Goal: Task Accomplishment & Management: Use online tool/utility

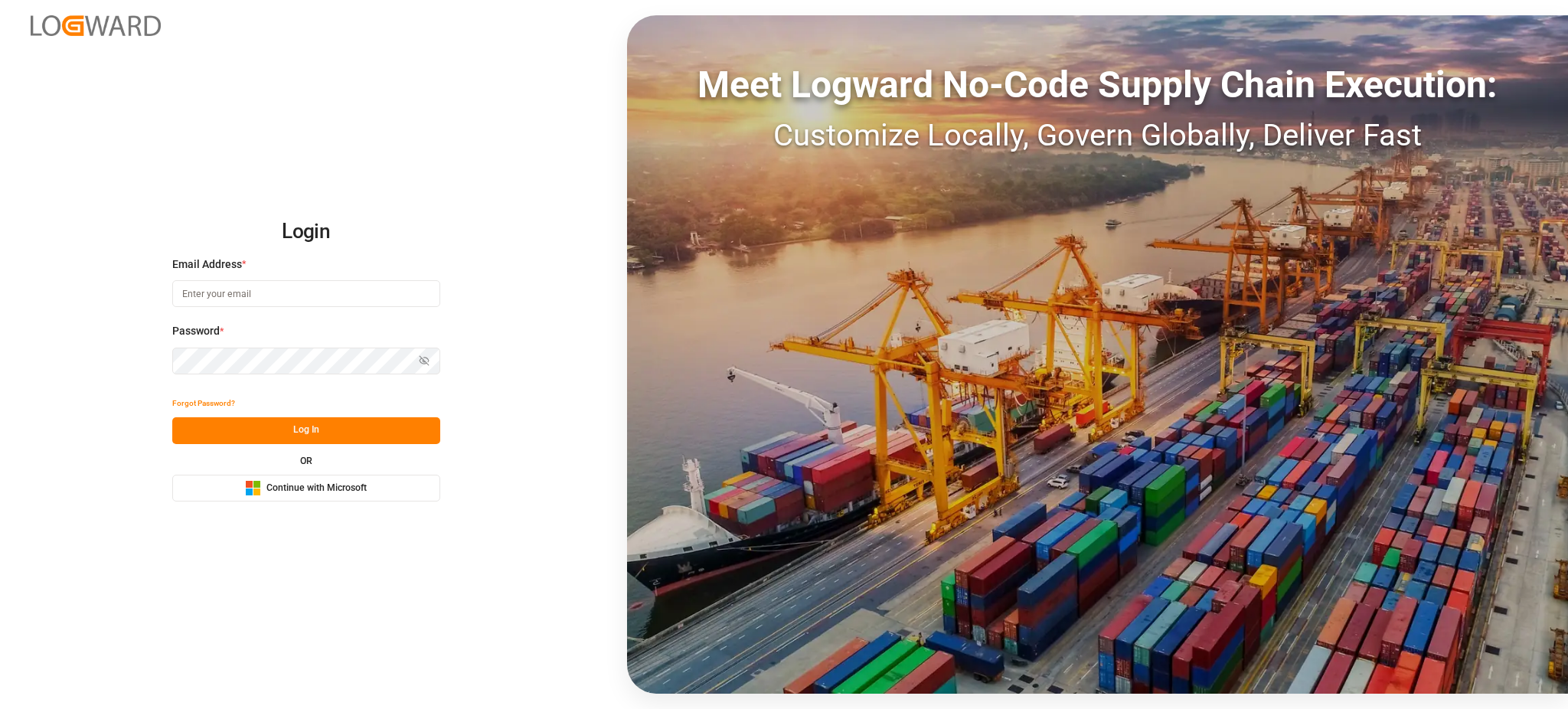
click at [360, 488] on span "Continue with Microsoft" at bounding box center [316, 488] width 100 height 14
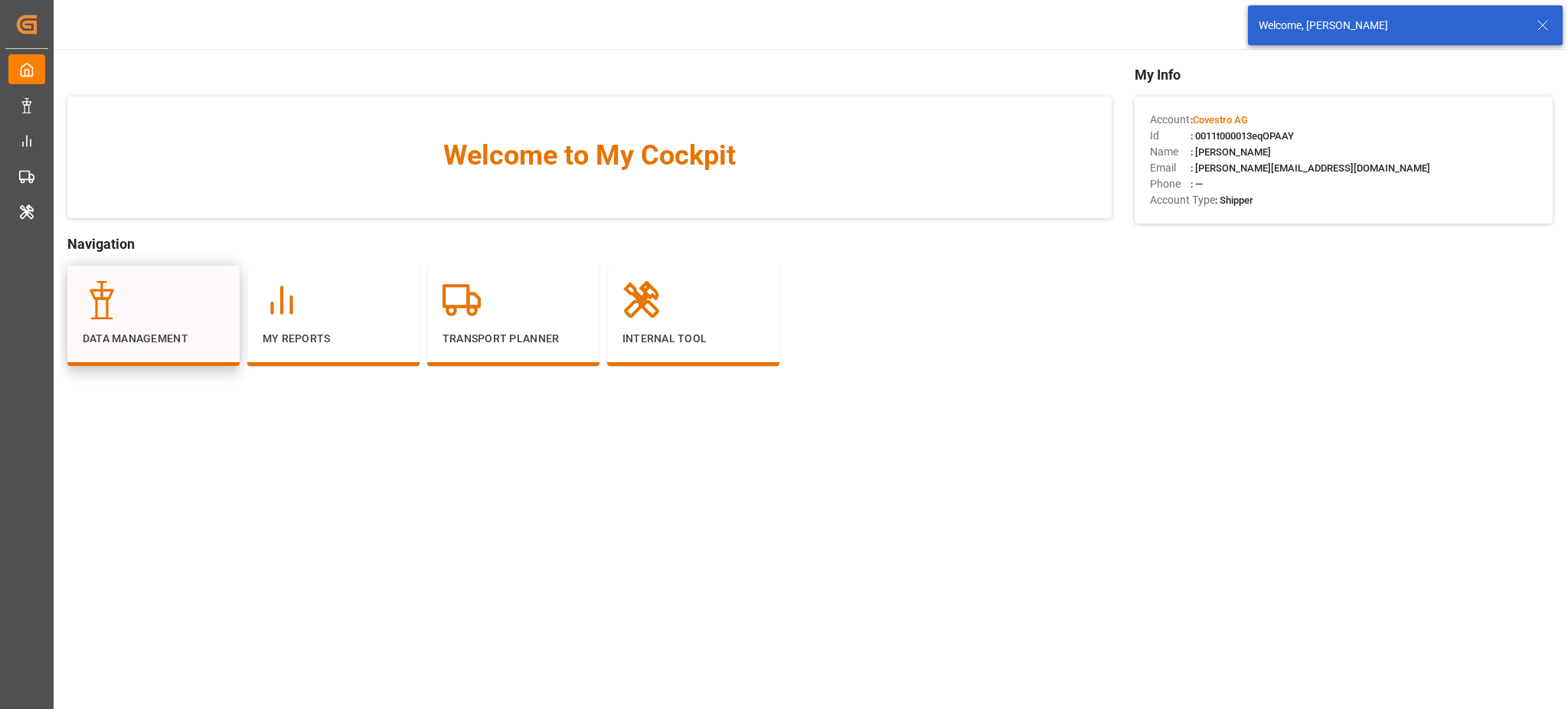
click at [156, 343] on p "Data Management" at bounding box center [153, 339] width 142 height 16
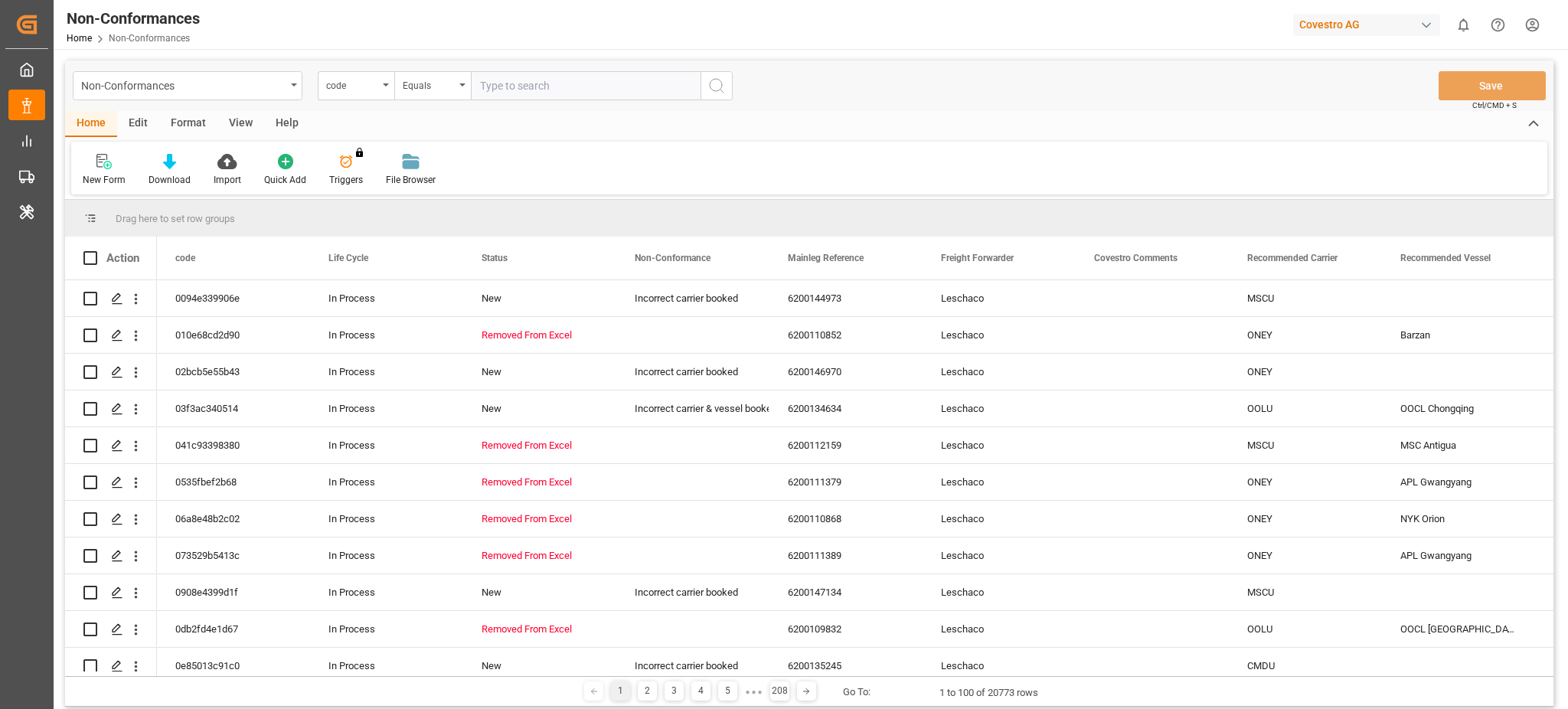
click at [1329, 28] on div "Covestro AG" at bounding box center [1366, 25] width 147 height 23
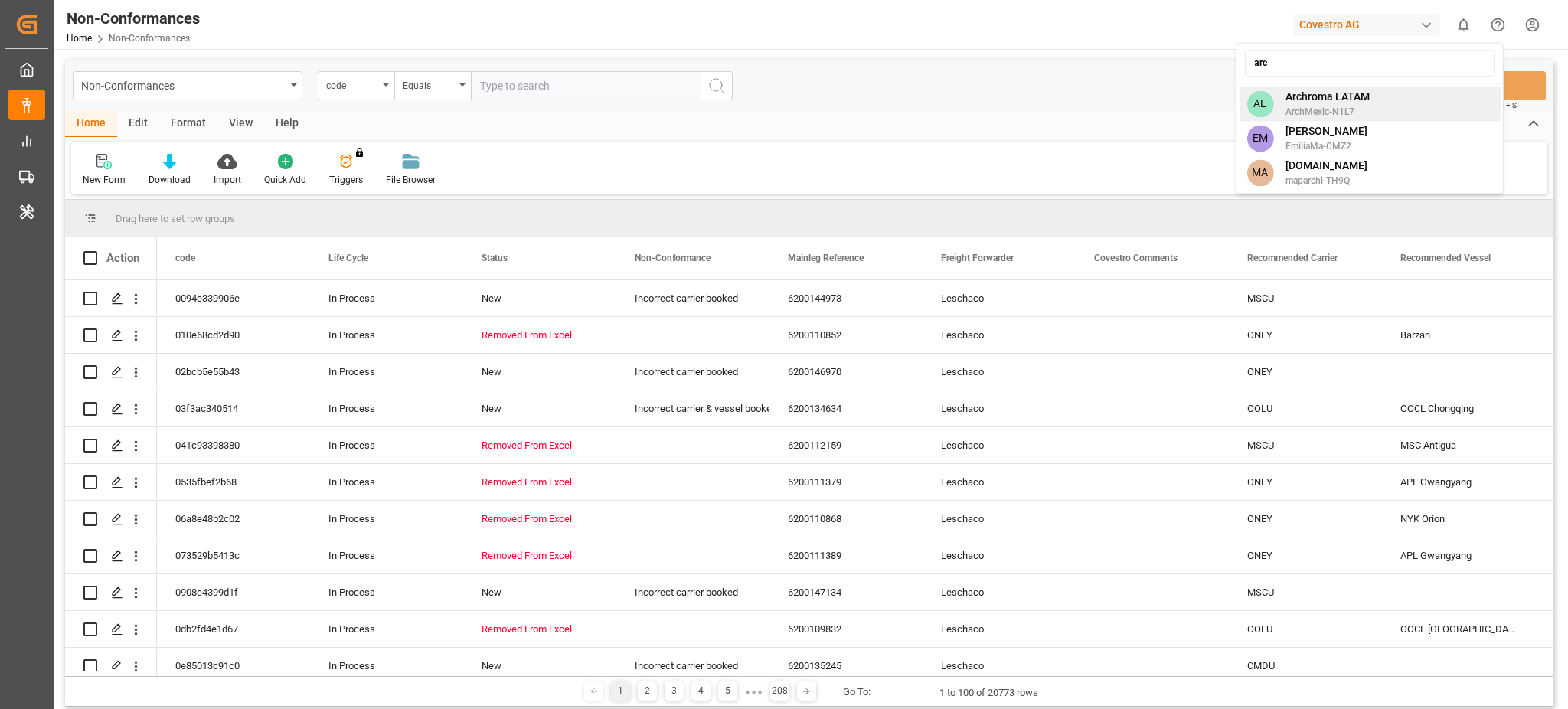
type input "arc"
click at [1346, 92] on span "Archroma LATAM" at bounding box center [1327, 96] width 84 height 16
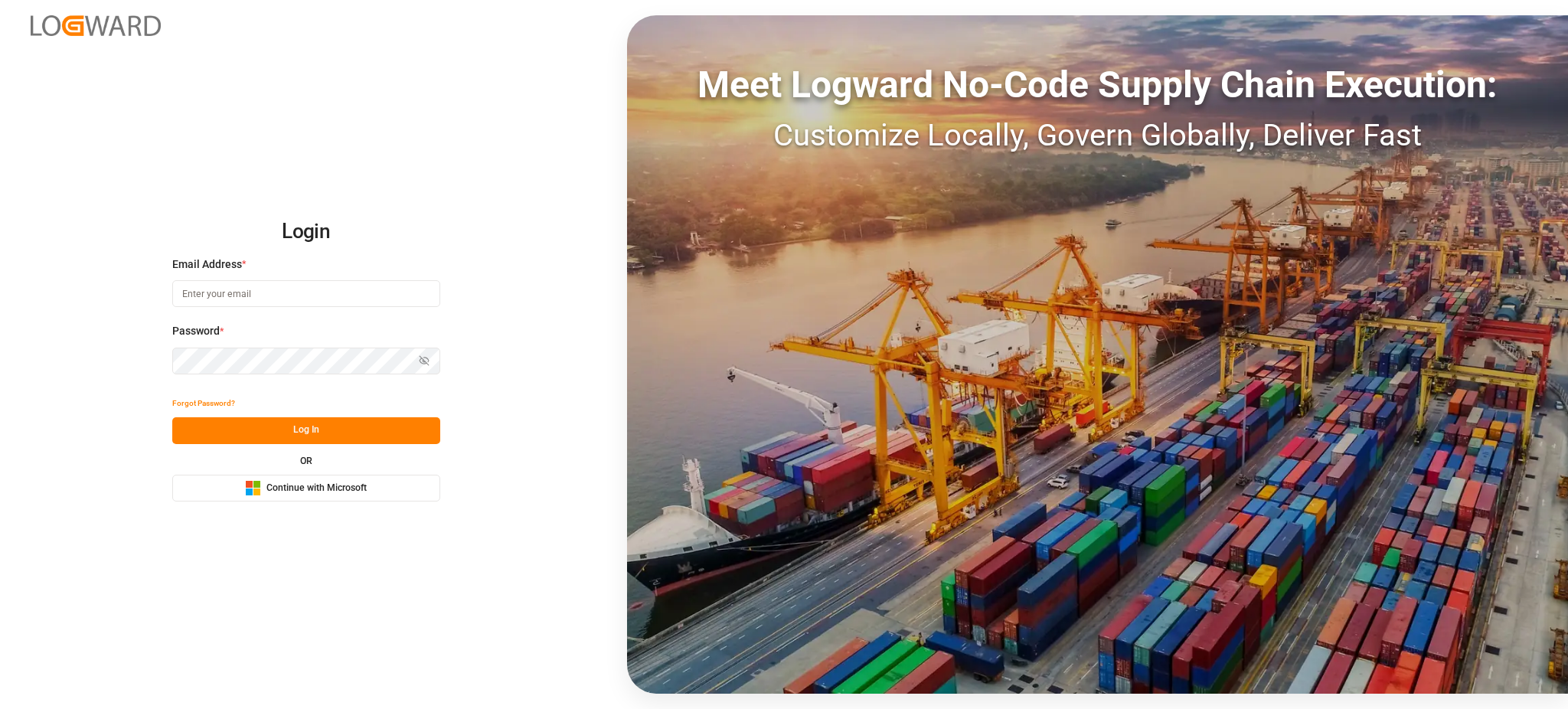
click at [354, 483] on span "Continue with Microsoft" at bounding box center [316, 488] width 100 height 14
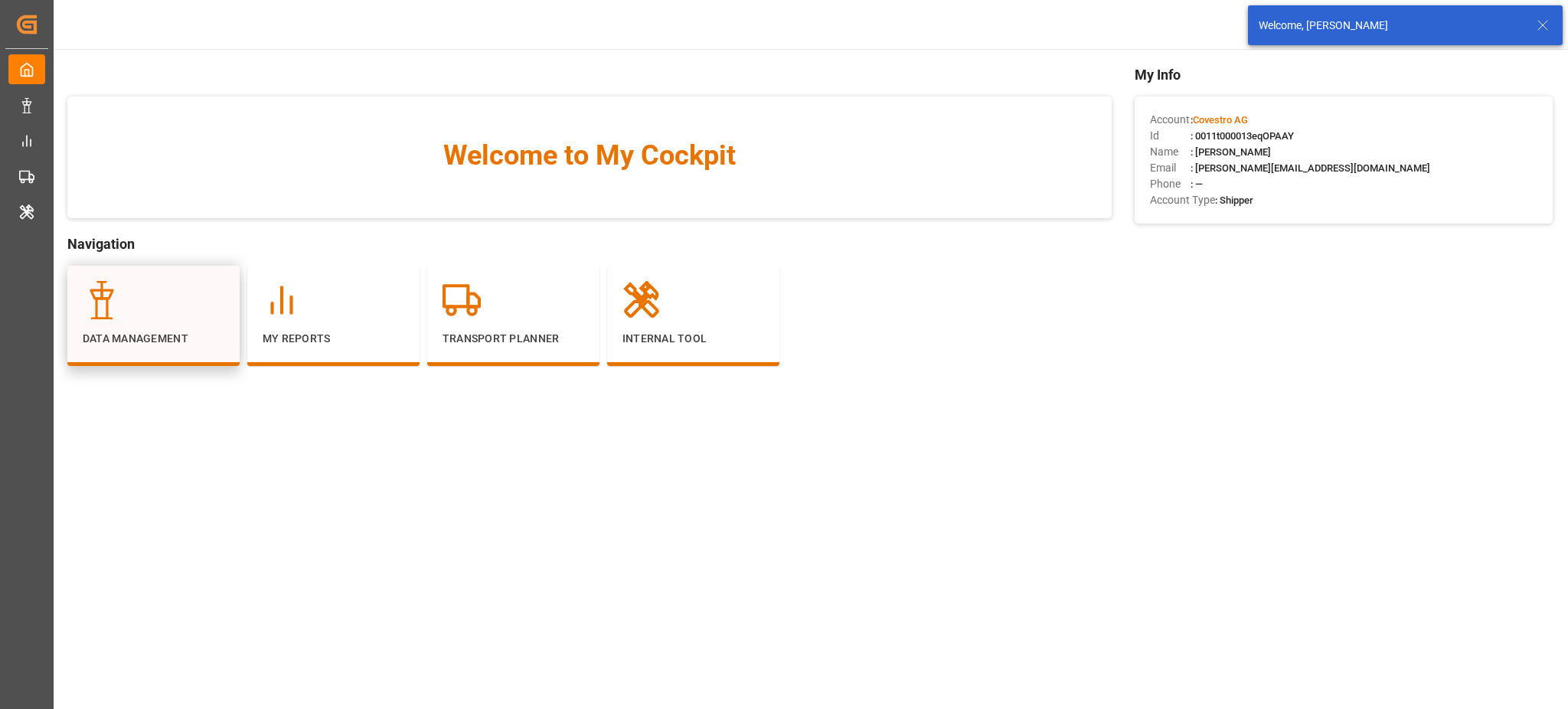
click at [185, 312] on div at bounding box center [153, 300] width 142 height 38
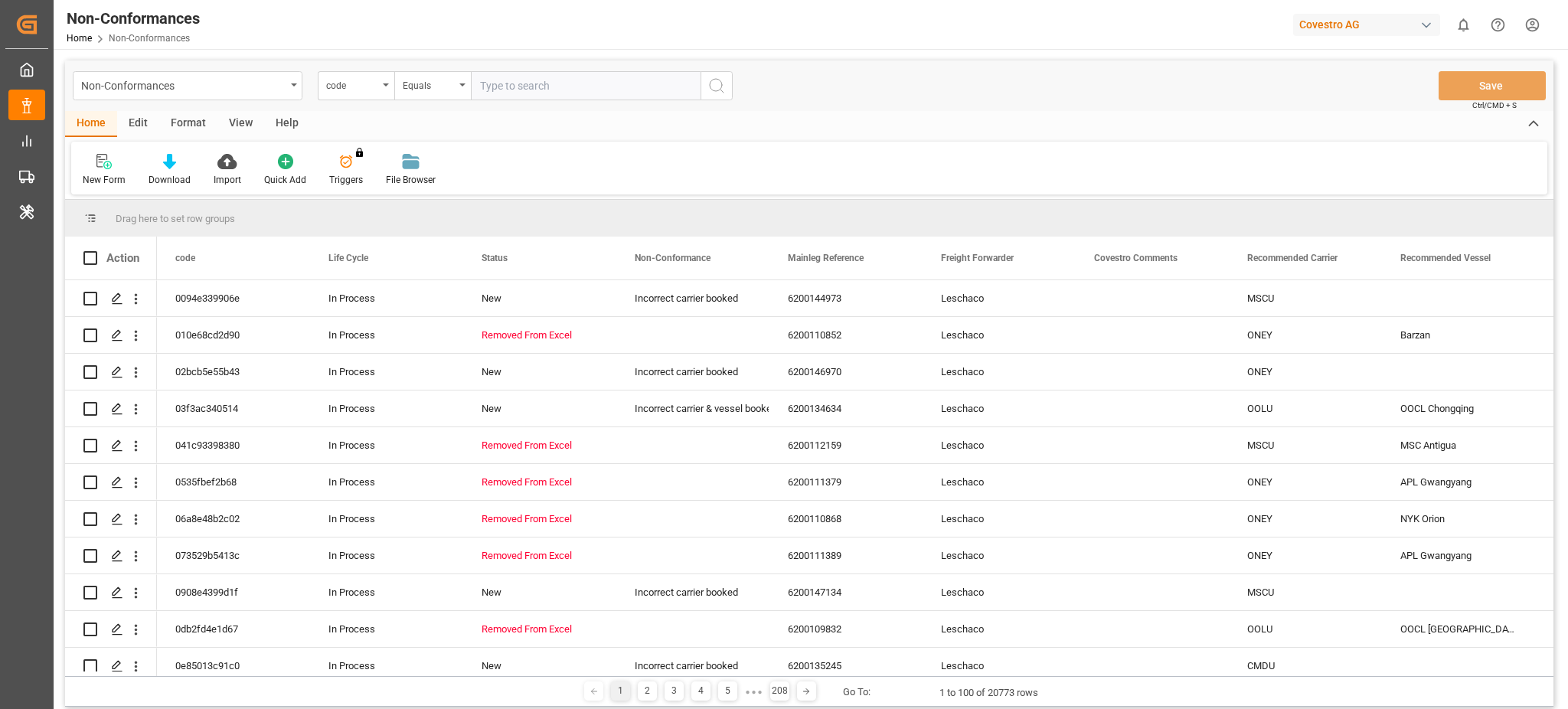
click at [135, 115] on div "Edit" at bounding box center [138, 123] width 42 height 26
click at [400, 173] on div "Schema Edit" at bounding box center [416, 179] width 52 height 14
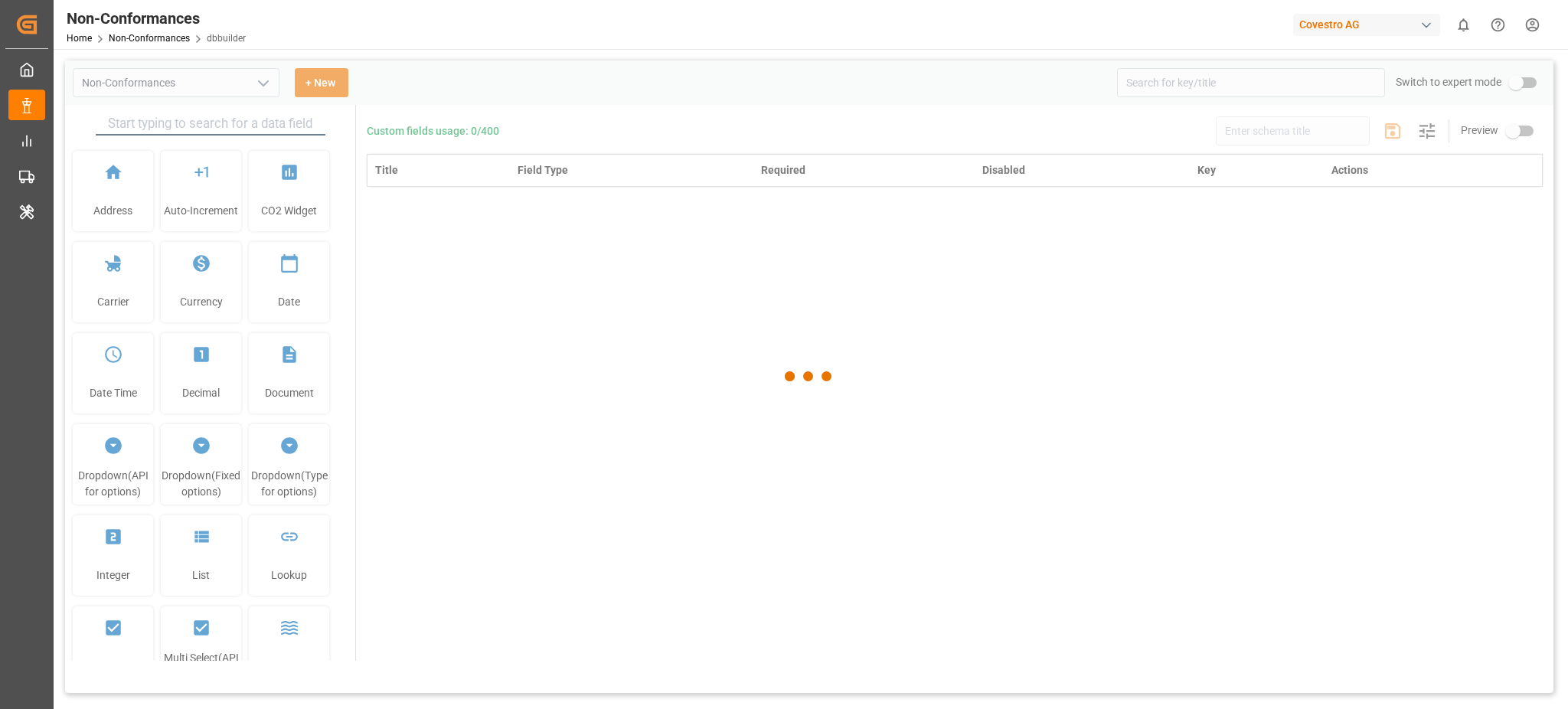
type input "Non-Conformances"
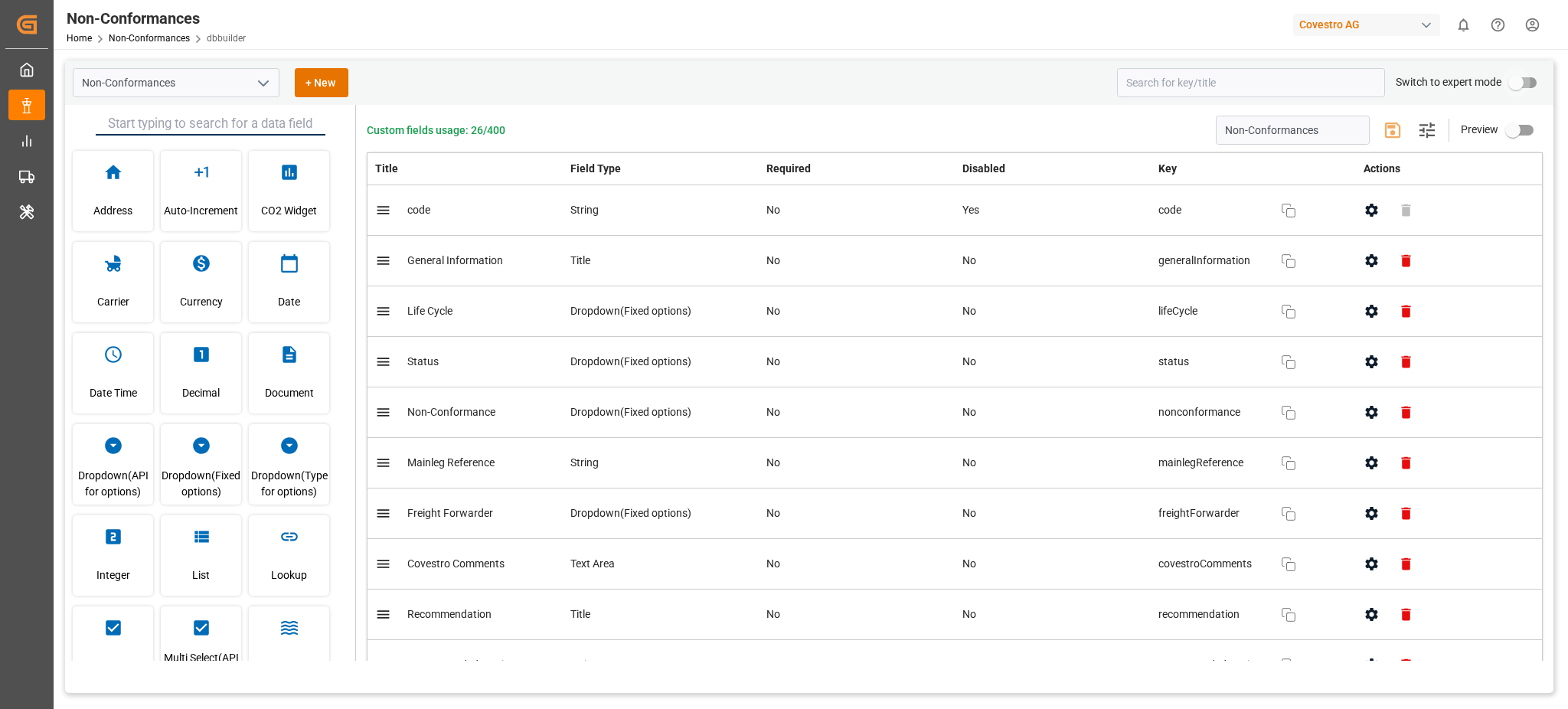
click at [1525, 82] on input "primary checkbox" at bounding box center [1515, 83] width 88 height 29
checkbox input "true"
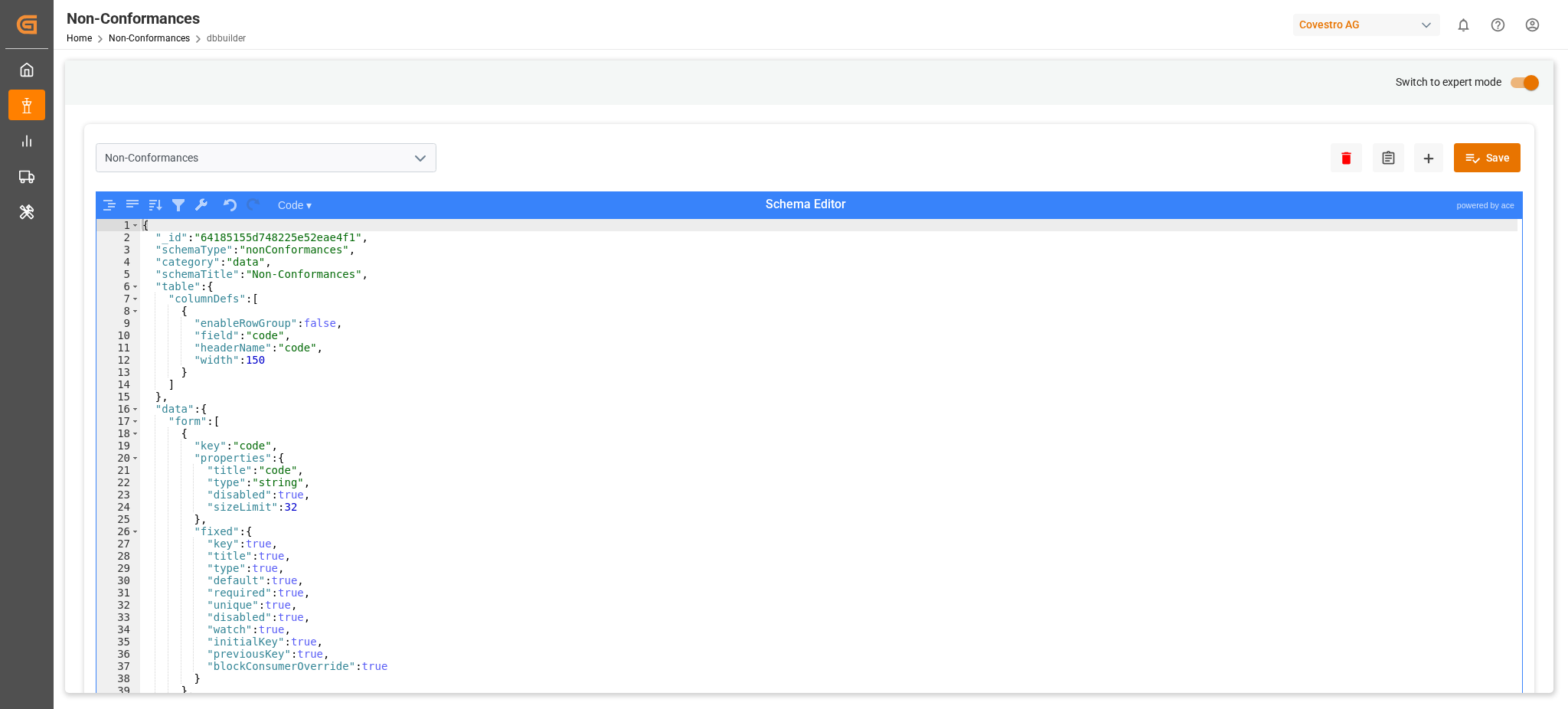
type textarea ""properties": {"
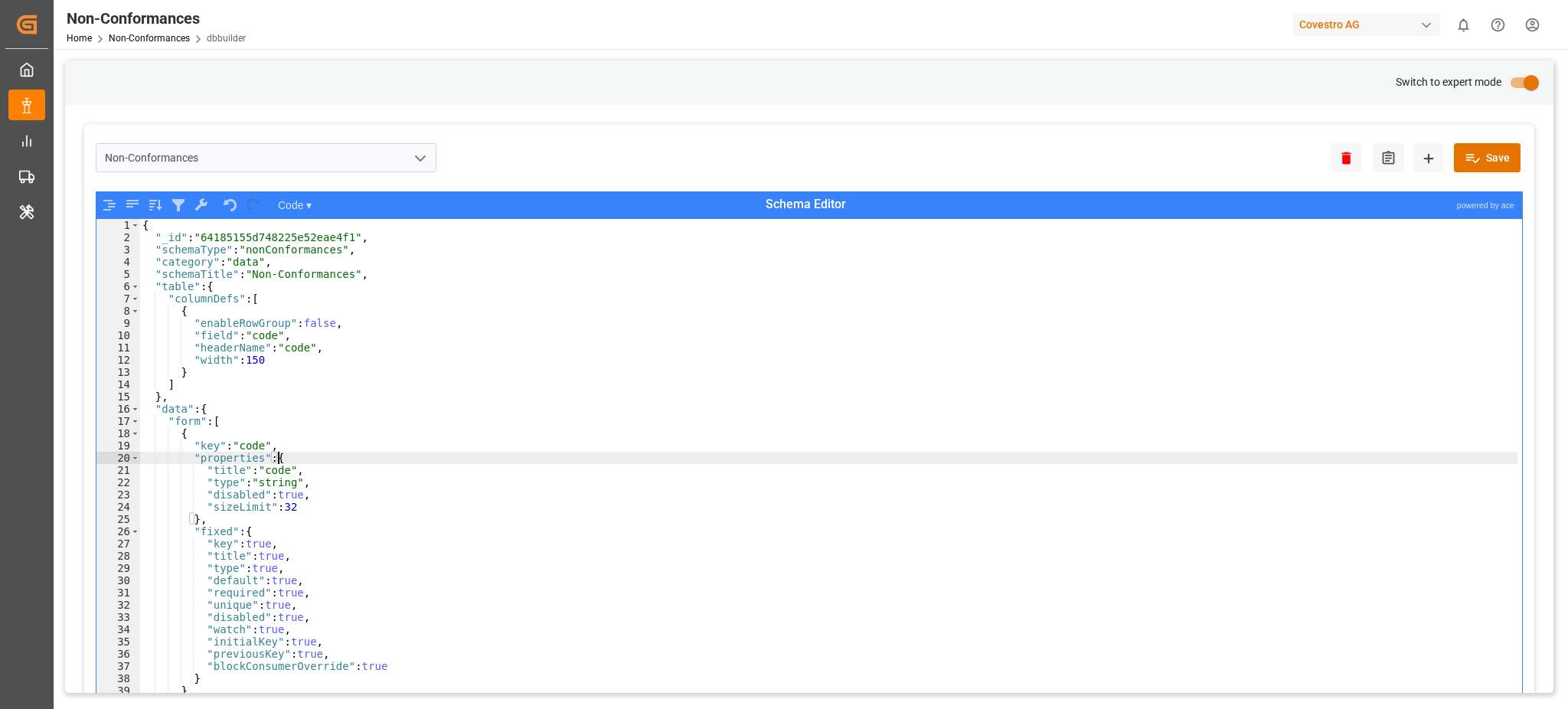
click at [1292, 462] on div "{ "_id" : "64185155d748225e52eae4f1" , "schemaType" : "nonConformances" , "cate…" at bounding box center [828, 487] width 1378 height 536
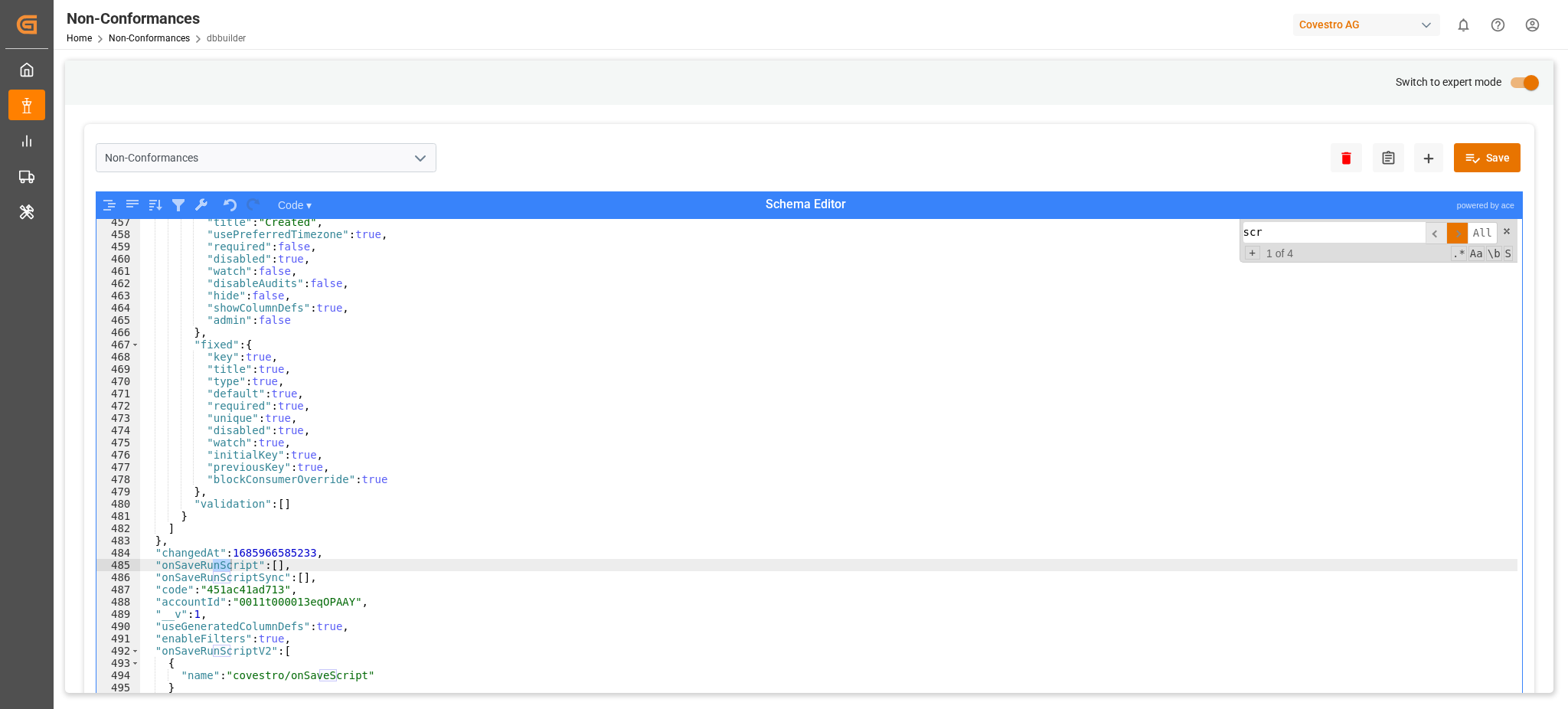
scroll to position [5589, 0]
type input "scr"
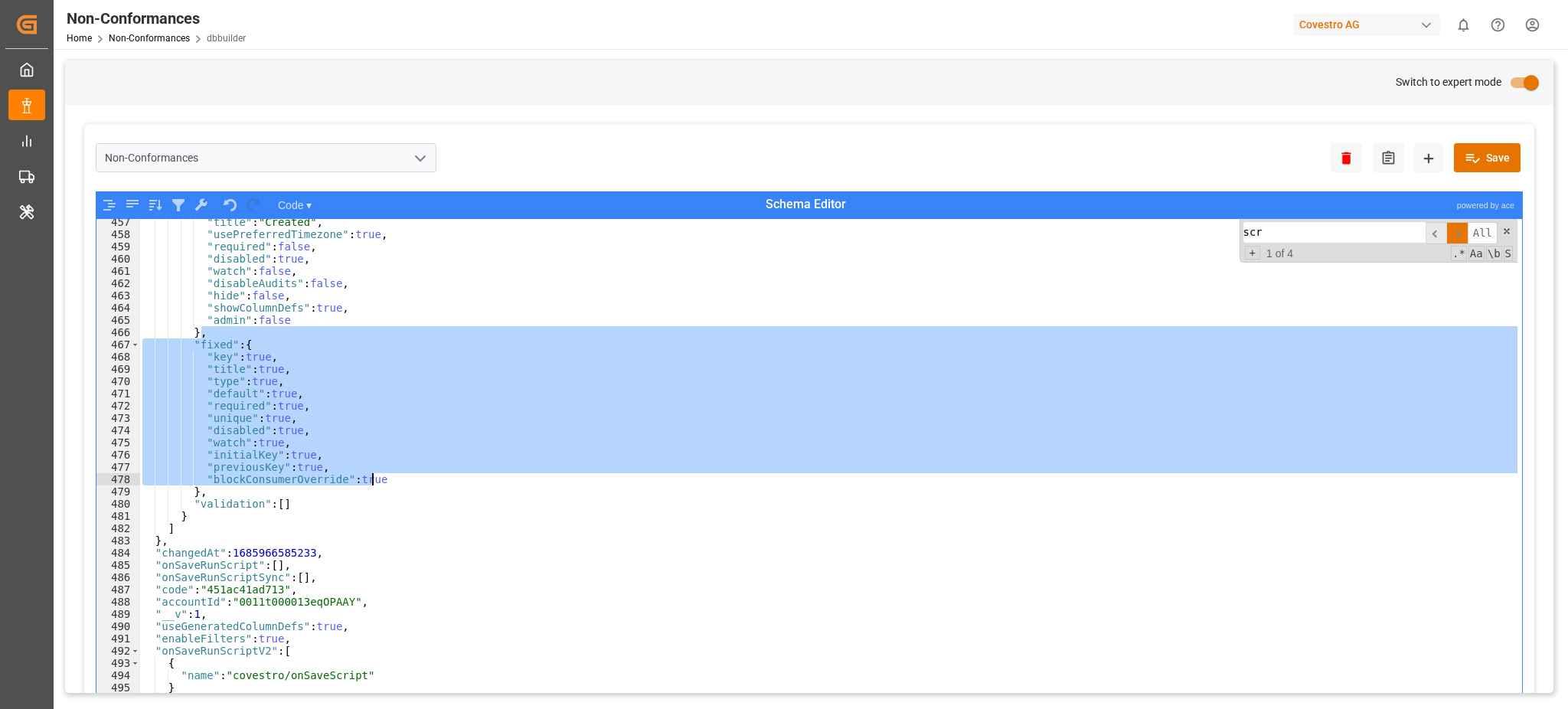
drag, startPoint x: 781, startPoint y: 334, endPoint x: 499, endPoint y: 478, distance: 316.6
click at [499, 478] on div ""title" : "Created" , "usePreferredTimezone" : true , "required" : false , "dis…" at bounding box center [828, 484] width 1378 height 536
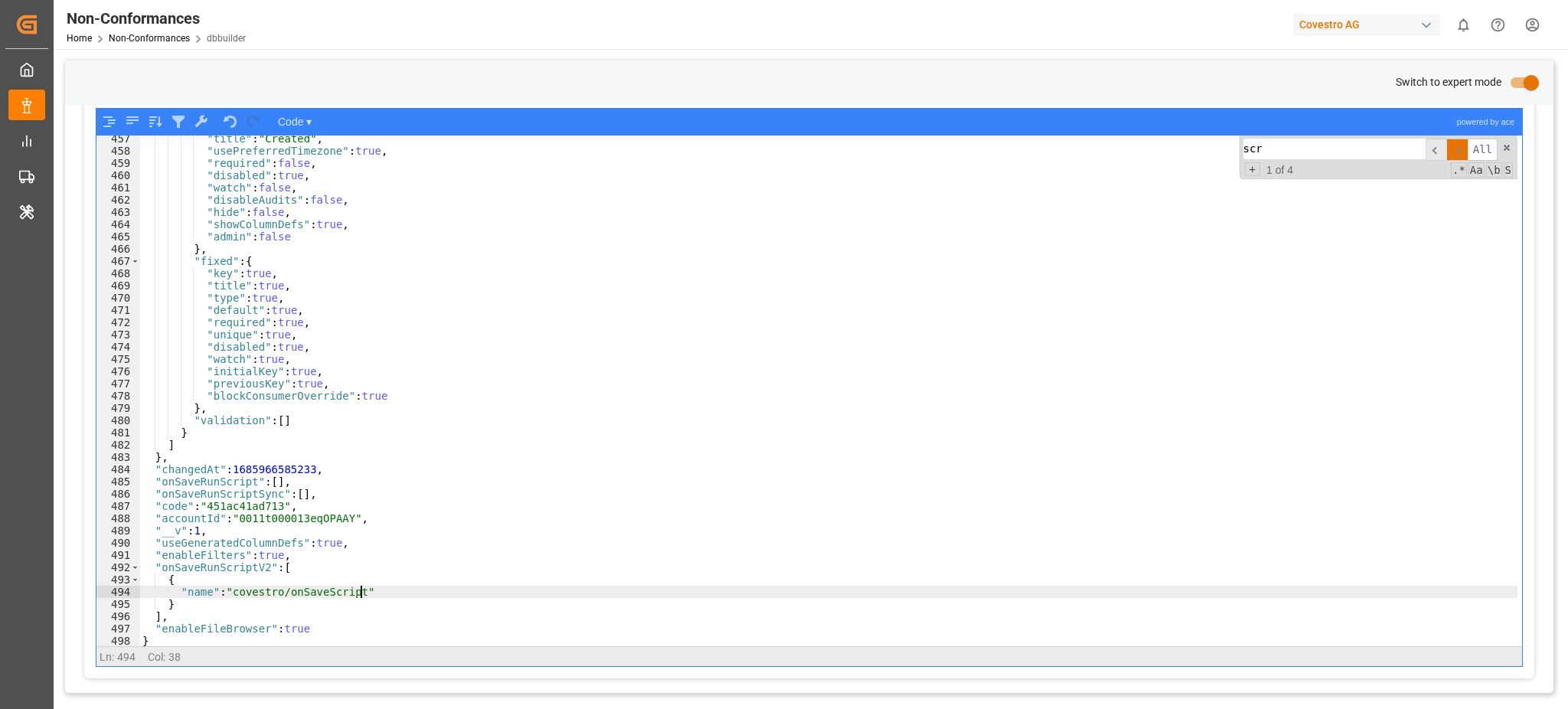
click at [374, 594] on div ""title" : "Created" , "usePreferredTimezone" : true , "required" : false , "dis…" at bounding box center [828, 400] width 1378 height 536
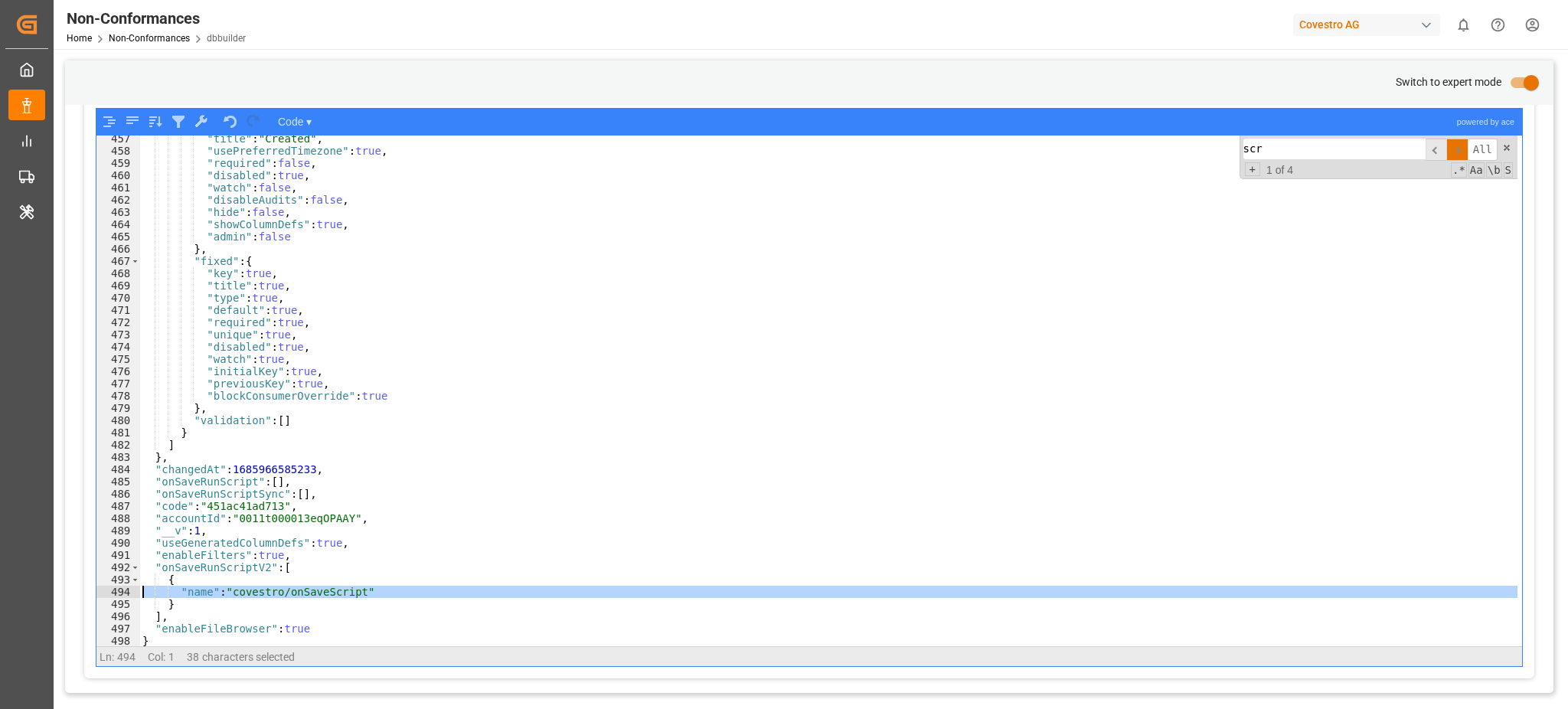
click at [99, 593] on div "494" at bounding box center [118, 591] width 43 height 13
type textarea ""name": "covestro/onSaveScript" }"
click at [1263, 45] on div "Non-Conformances Home Non-Conformances dbbuilder Covestro AG 0 Notifications On…" at bounding box center [805, 24] width 1525 height 49
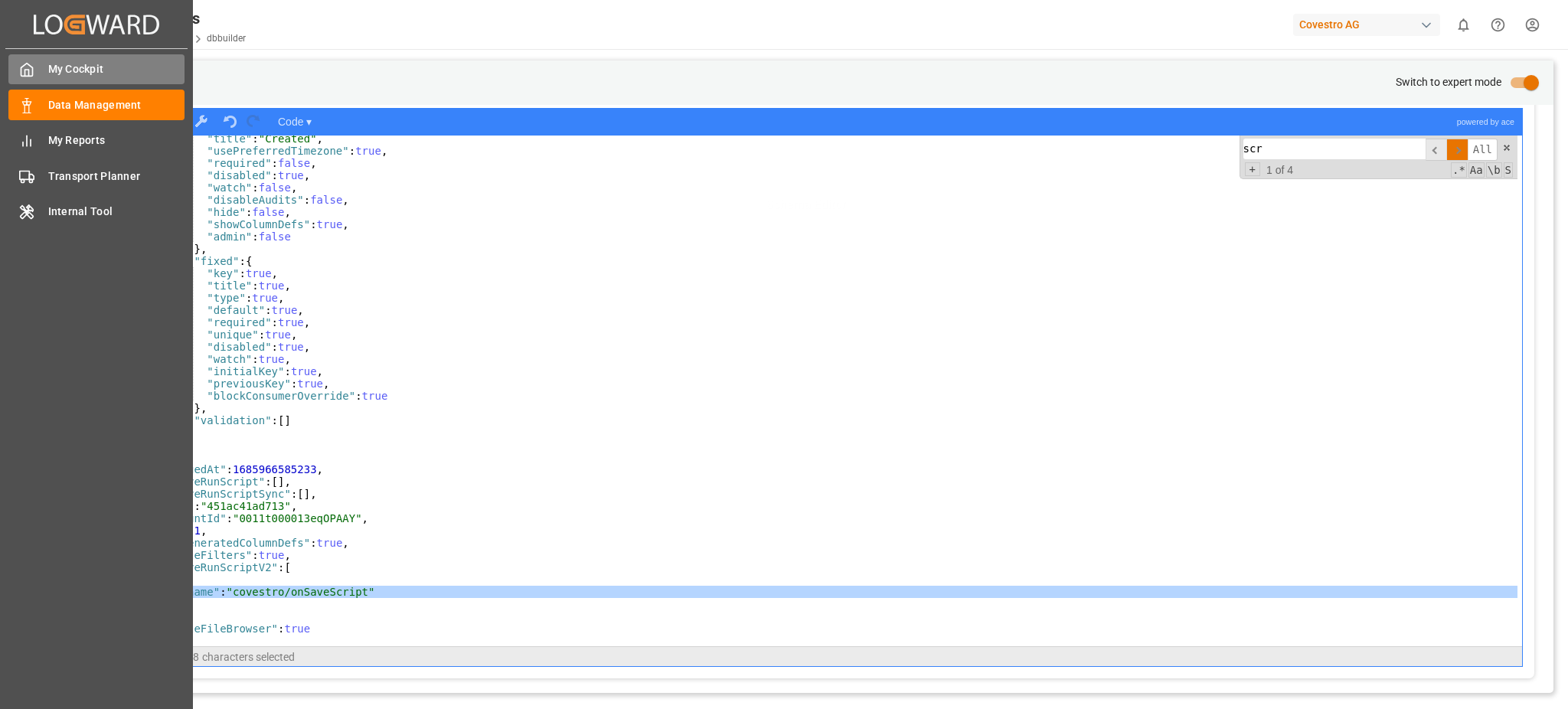
click at [90, 66] on span "My Cockpit" at bounding box center [117, 68] width 137 height 16
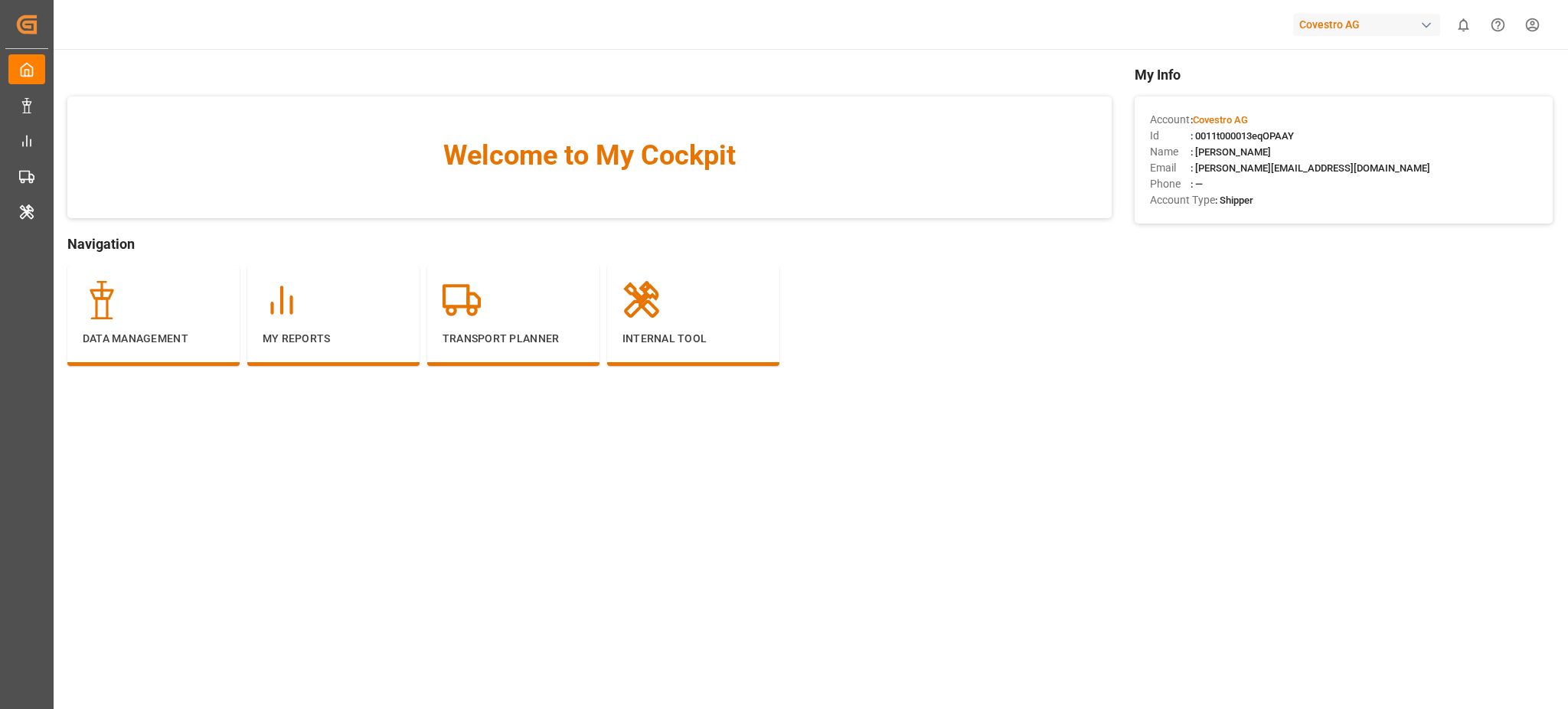
drag, startPoint x: 1138, startPoint y: 113, endPoint x: 1333, endPoint y: 128, distance: 195.6
click at [1333, 128] on div "Account : Covestro AG Id : 0011t000013eqOPAAY Name : Samitha Hemanth Email : sa…" at bounding box center [1343, 160] width 418 height 127
copy div "Account : Covestro AG Id : 0011t000013eqOPAAY"
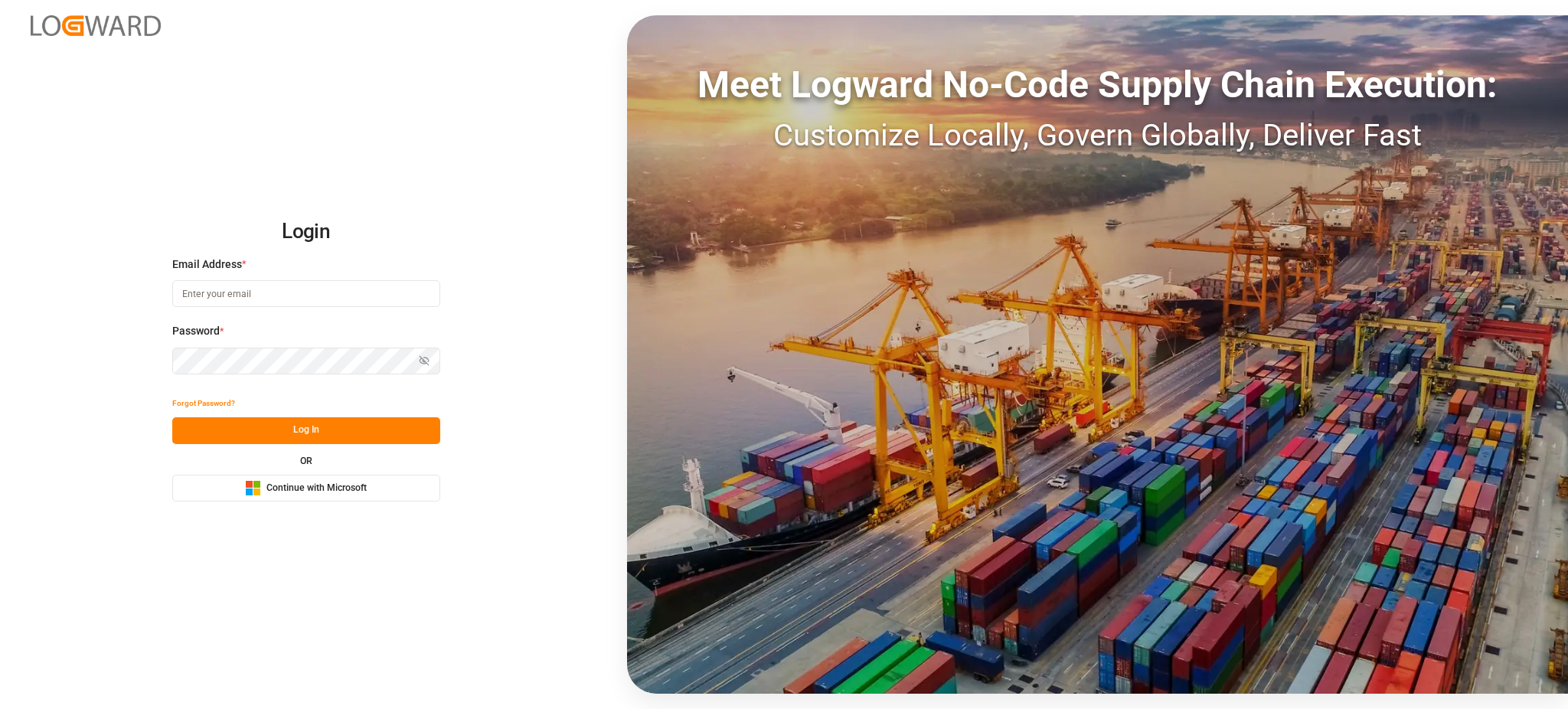
click at [204, 490] on button "Microsoft Logo Continue with Microsoft" at bounding box center [306, 488] width 268 height 27
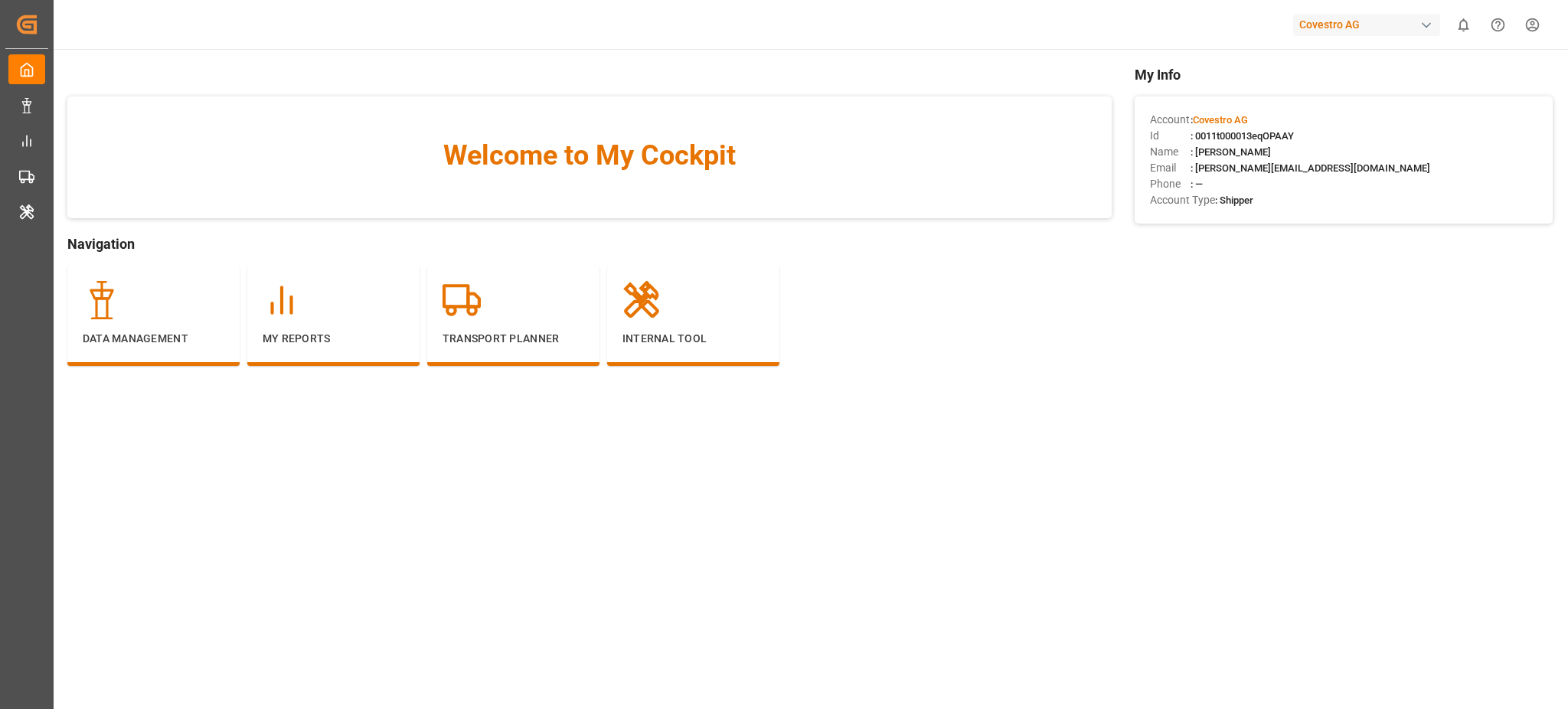
click at [1288, 352] on div "My Info Account : Covestro AG Id : 0011t000013eqOPAAY Name : [PERSON_NAME] Emai…" at bounding box center [1343, 238] width 418 height 348
click at [1337, 22] on div "Covestro AG" at bounding box center [1366, 25] width 147 height 23
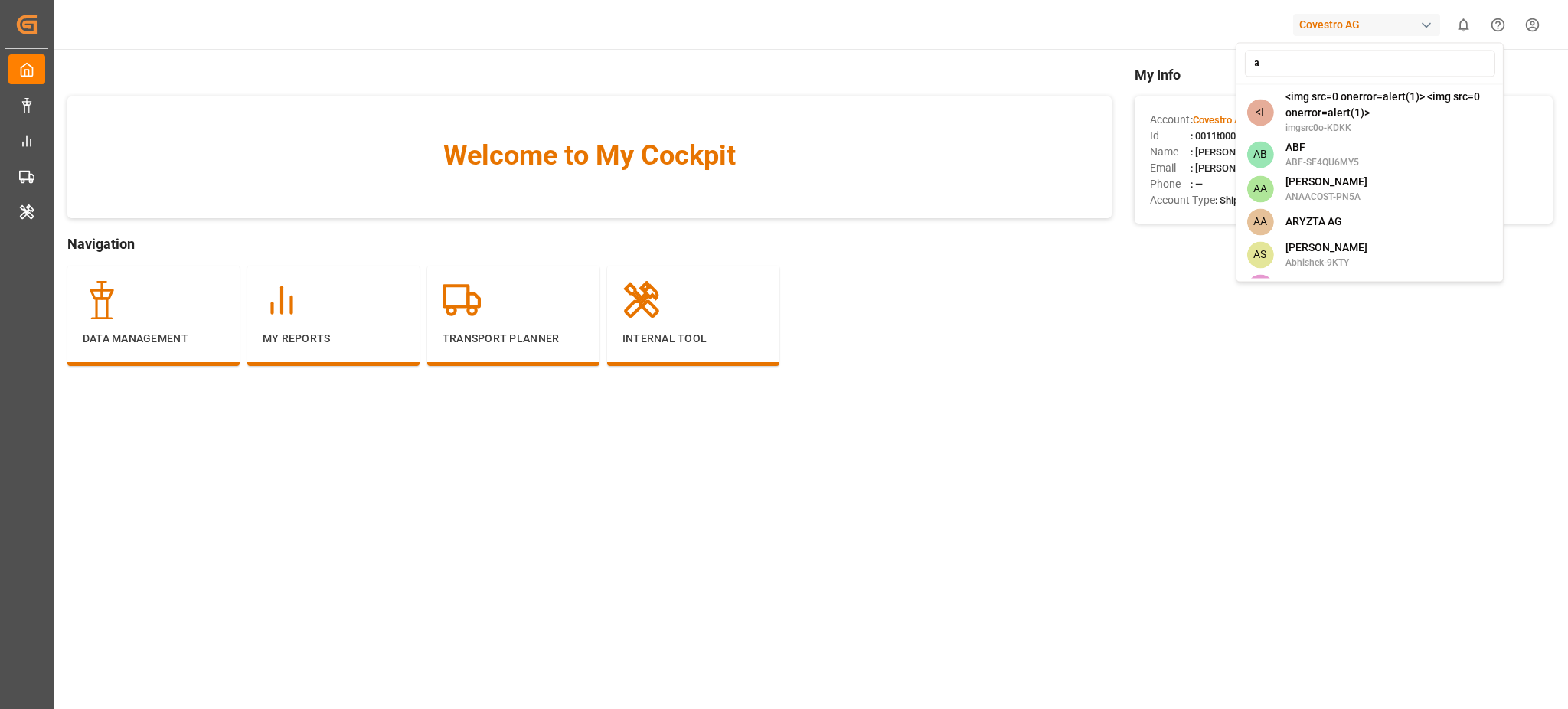
type input "ar"
